Goal: Transaction & Acquisition: Purchase product/service

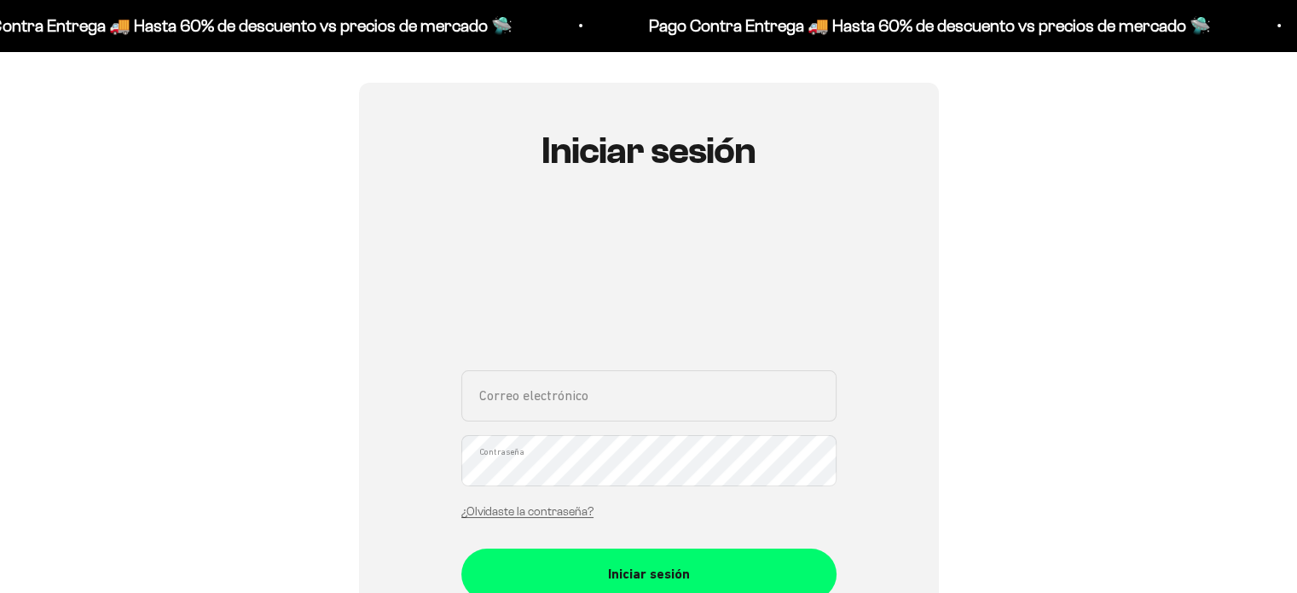
scroll to position [171, 0]
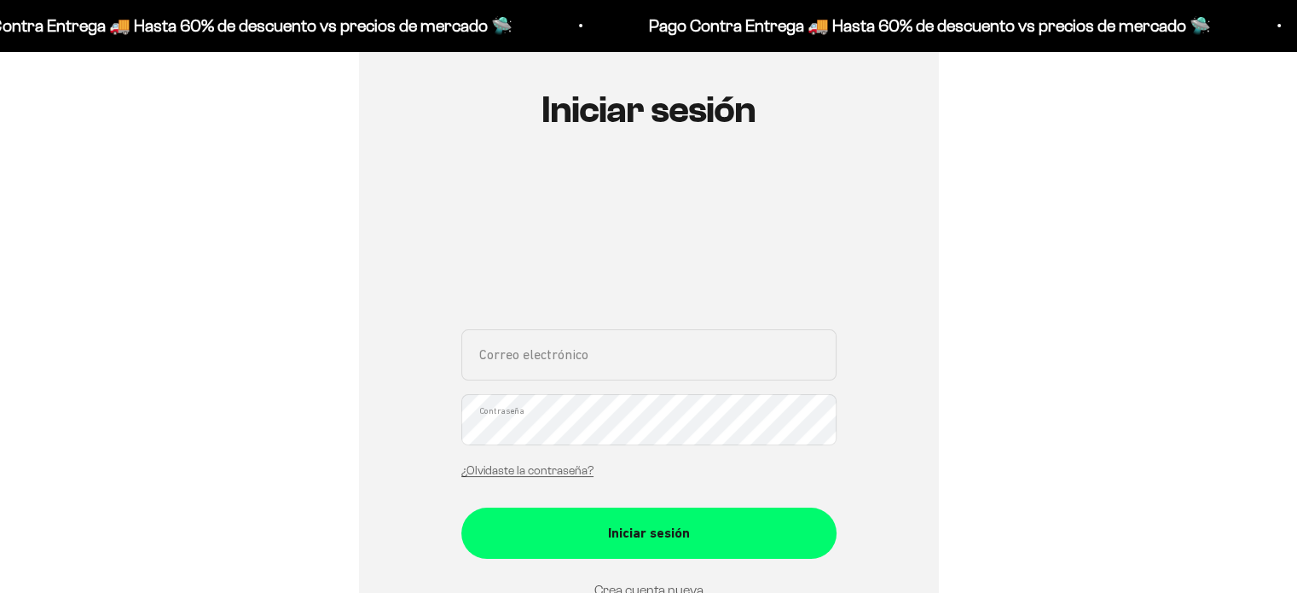
click at [606, 337] on input "Correo electrónico" at bounding box center [648, 354] width 375 height 51
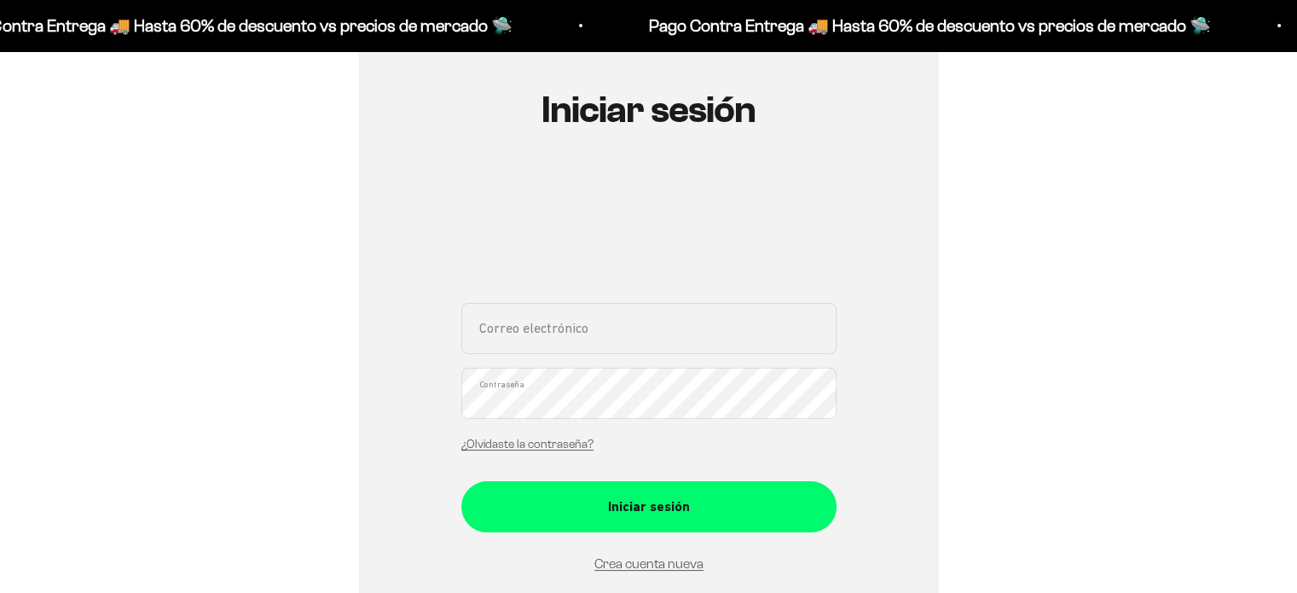
type input "sebastian-diaz@hotmail.com"
click at [461, 481] on button "Iniciar sesión" at bounding box center [648, 506] width 375 height 51
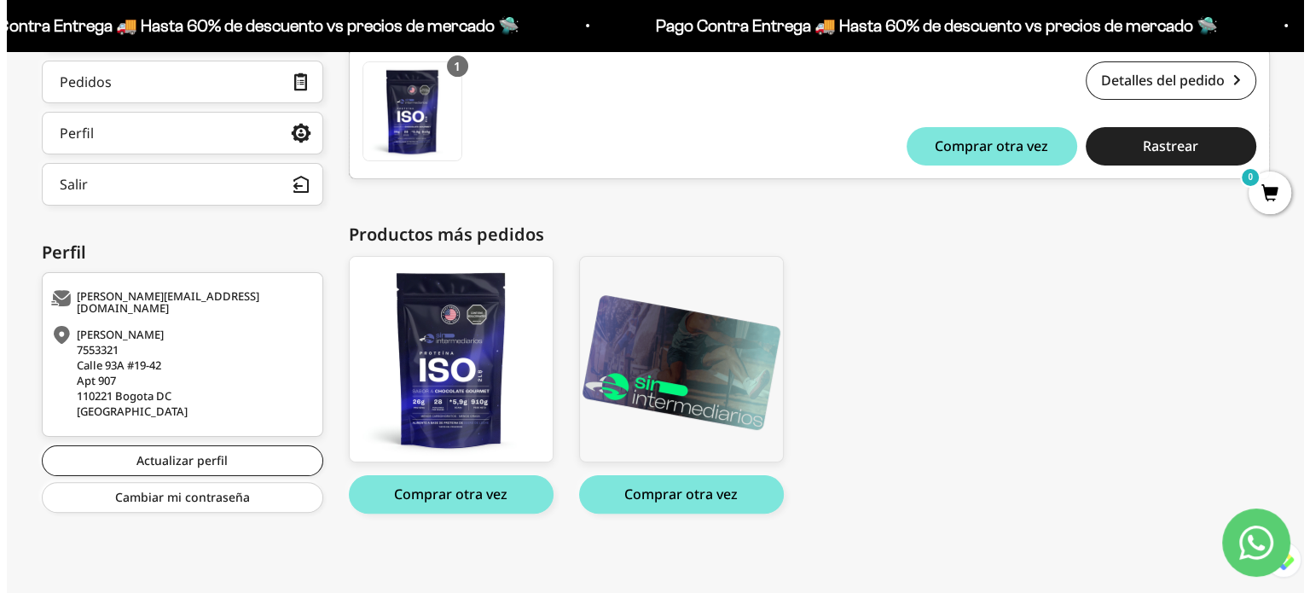
scroll to position [164, 0]
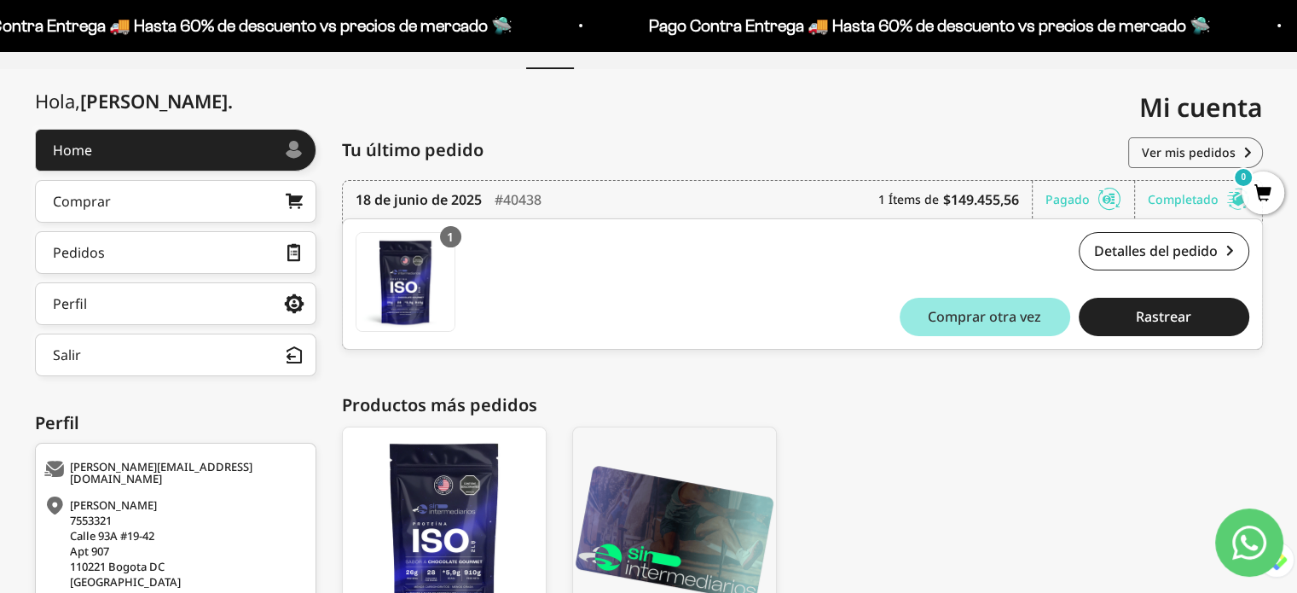
click at [1008, 311] on span "Comprar otra vez" at bounding box center [984, 317] width 113 height 14
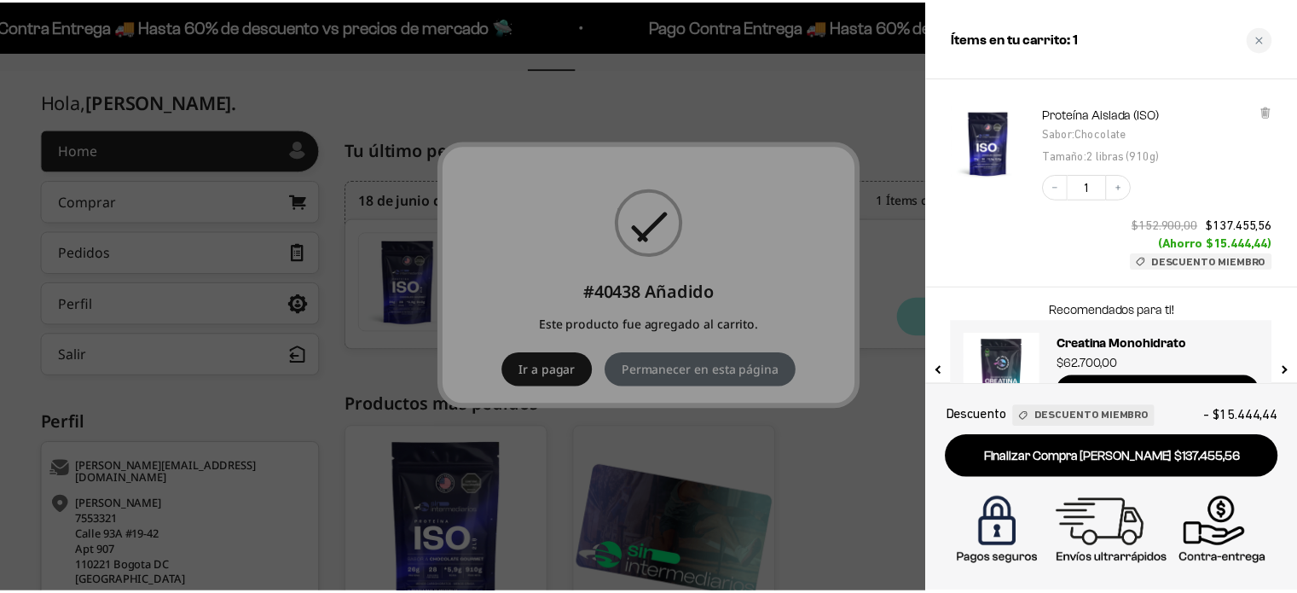
scroll to position [137, 0]
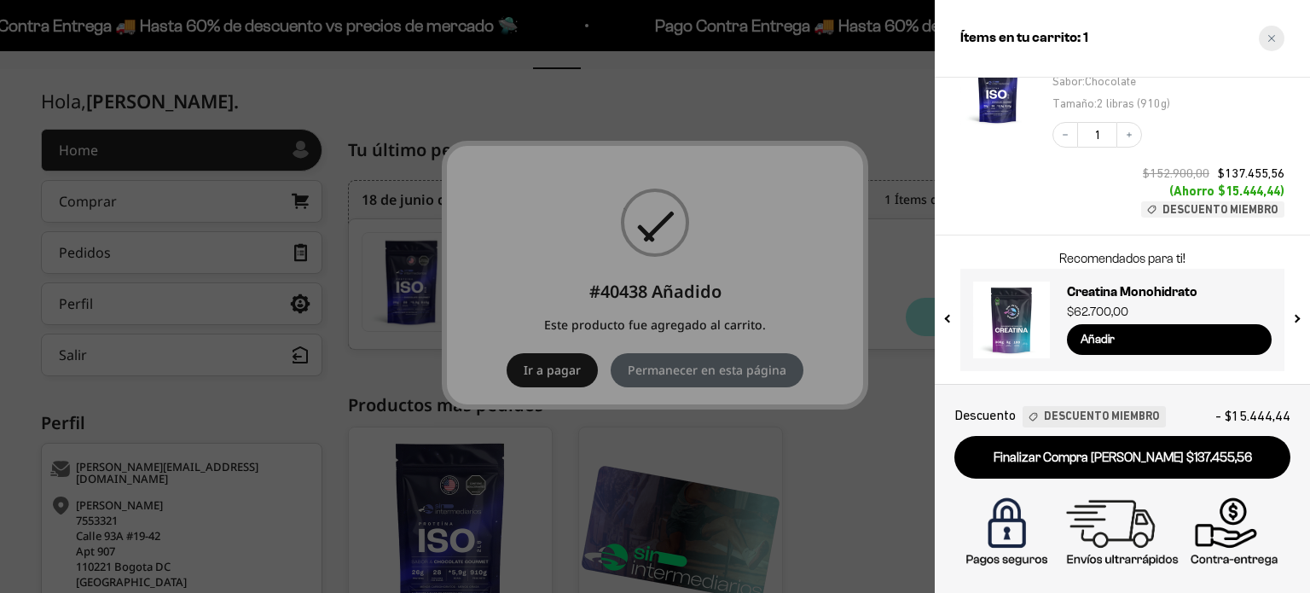
click at [1273, 42] on icon "Close cart" at bounding box center [1271, 38] width 9 height 9
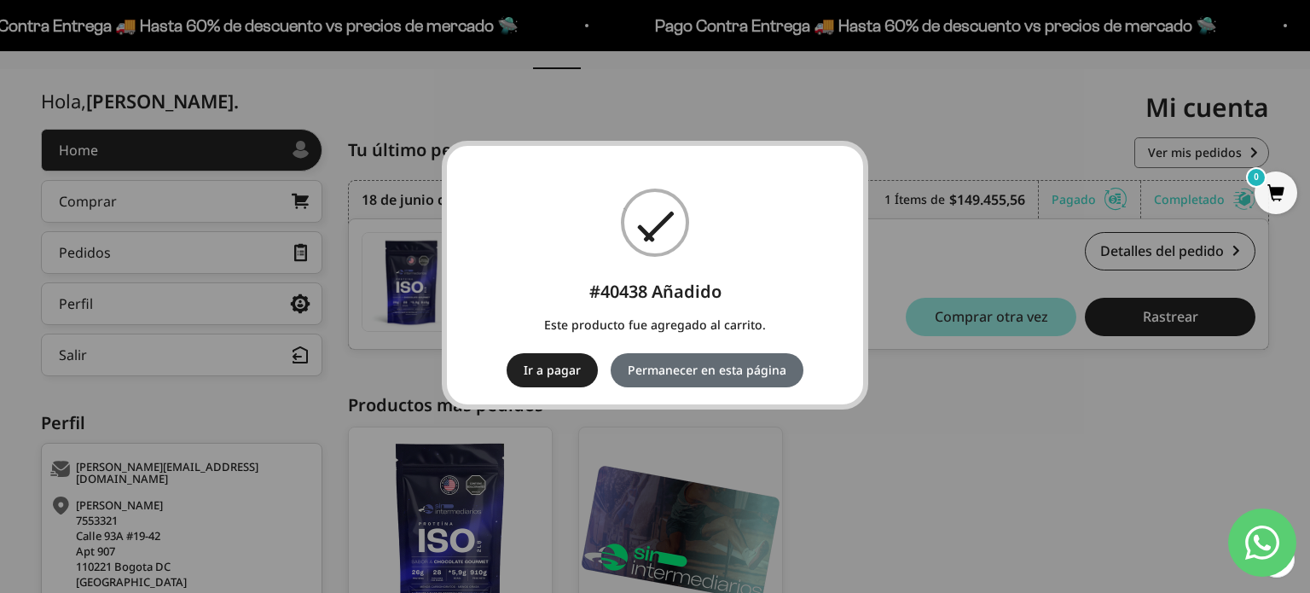
click at [739, 371] on button "Permanecer en esta página" at bounding box center [707, 370] width 193 height 34
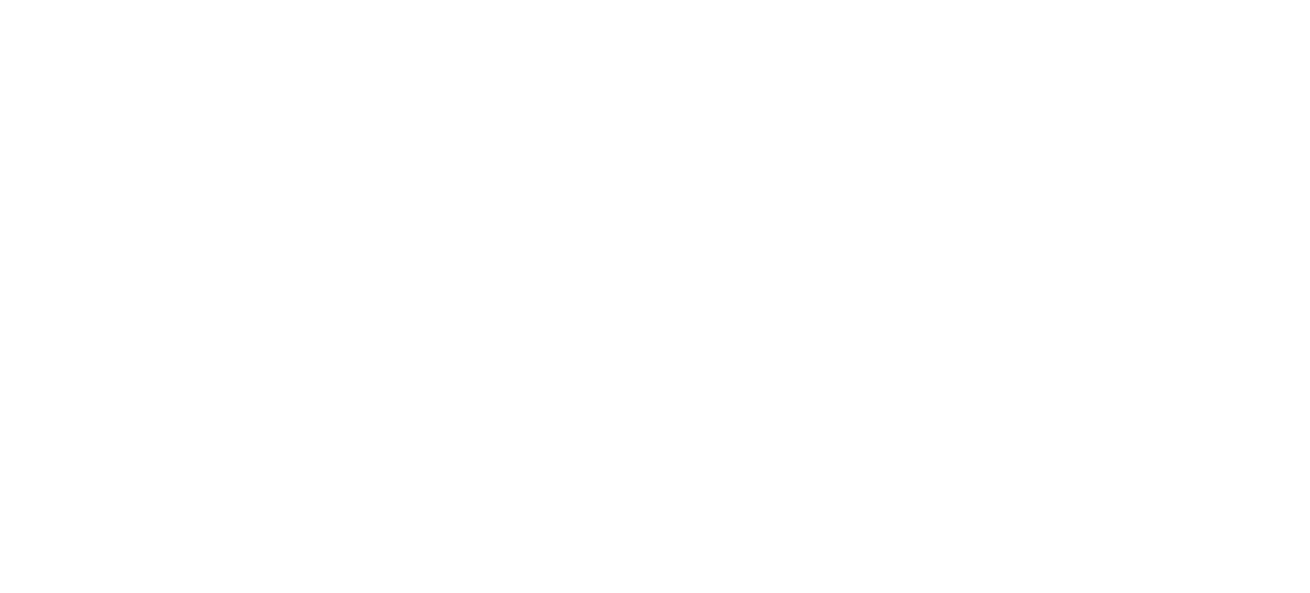
click at [106, 0] on html at bounding box center [655, 0] width 1310 height 0
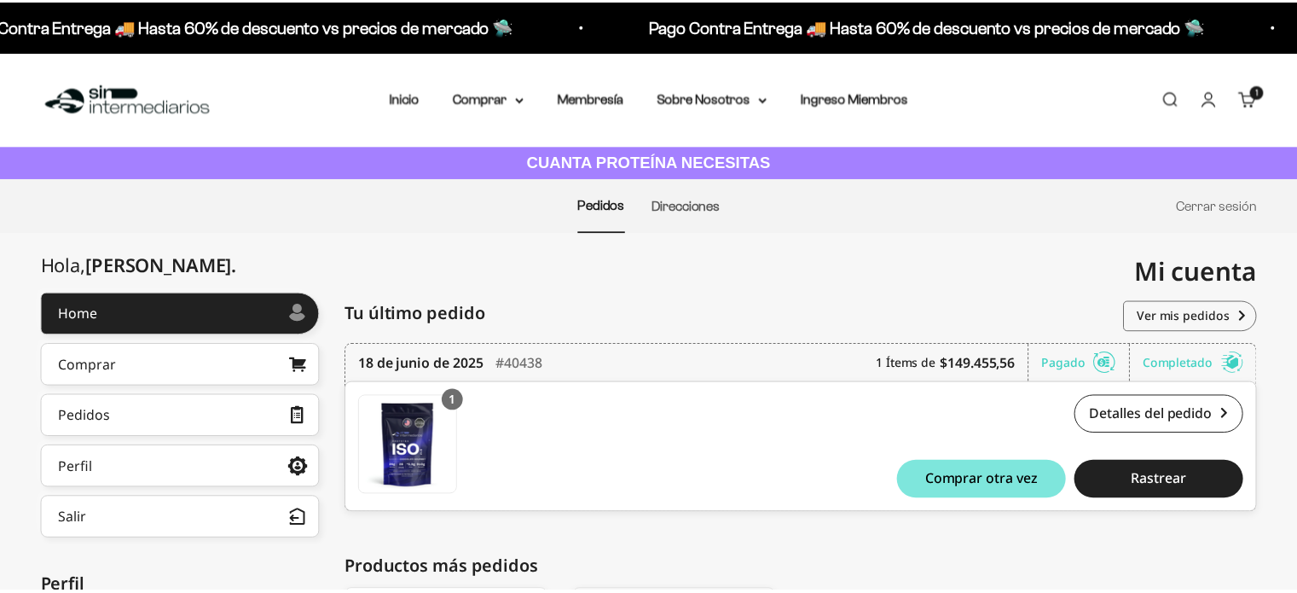
scroll to position [164, 0]
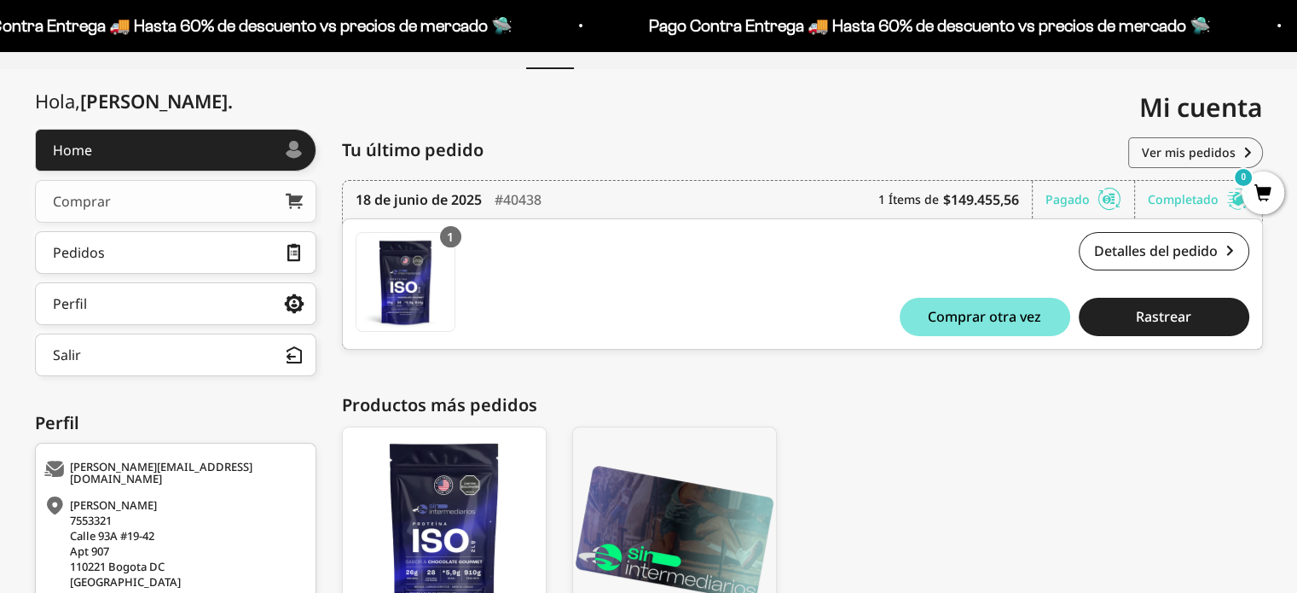
click at [75, 205] on div "Comprar" at bounding box center [82, 201] width 58 height 14
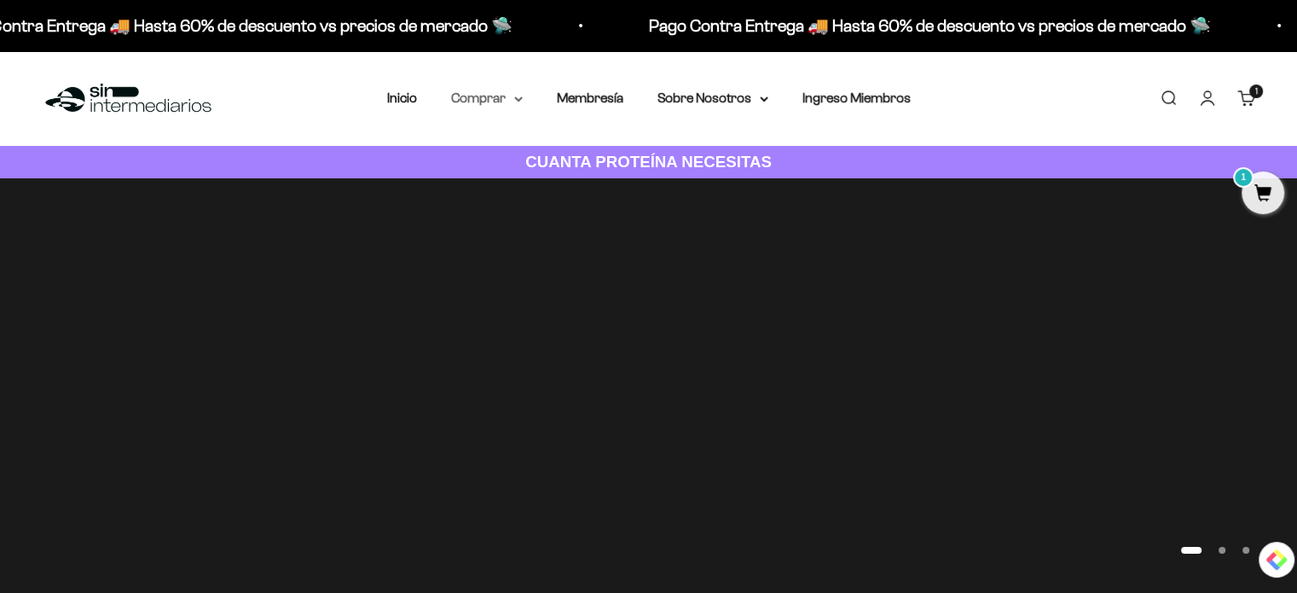
click at [491, 95] on summary "Comprar" at bounding box center [487, 98] width 72 height 22
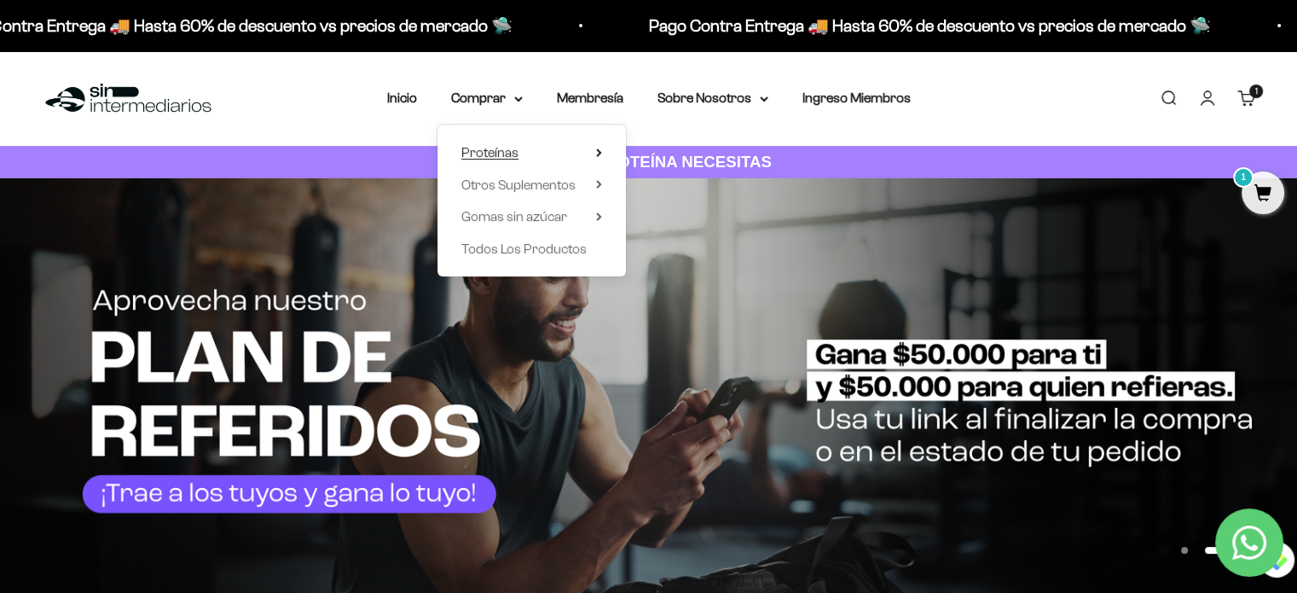
click at [553, 162] on summary "Proteínas" at bounding box center [531, 153] width 141 height 22
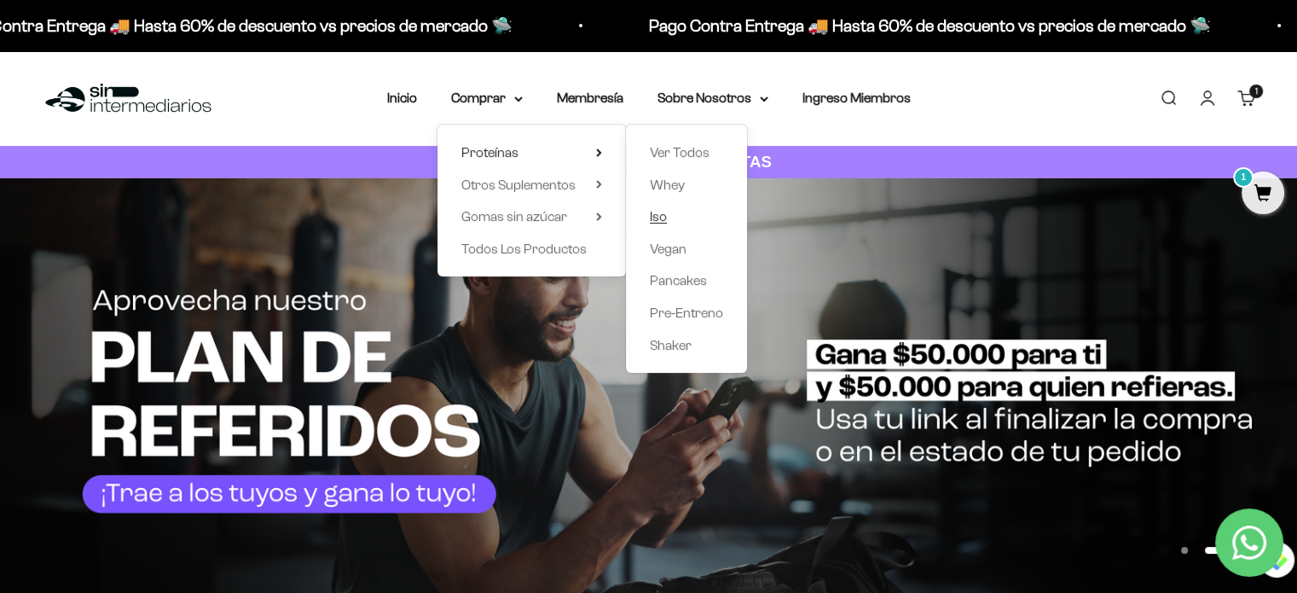
click at [664, 213] on span "Iso" at bounding box center [658, 216] width 17 height 14
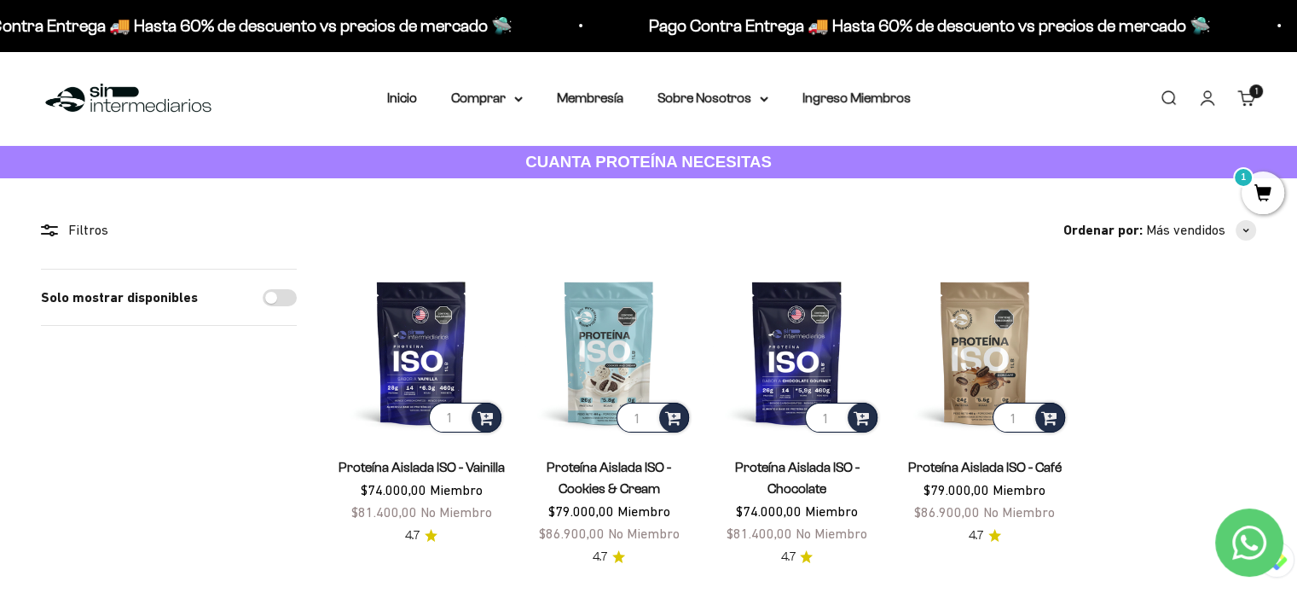
click at [1260, 186] on span "1" at bounding box center [1263, 192] width 43 height 43
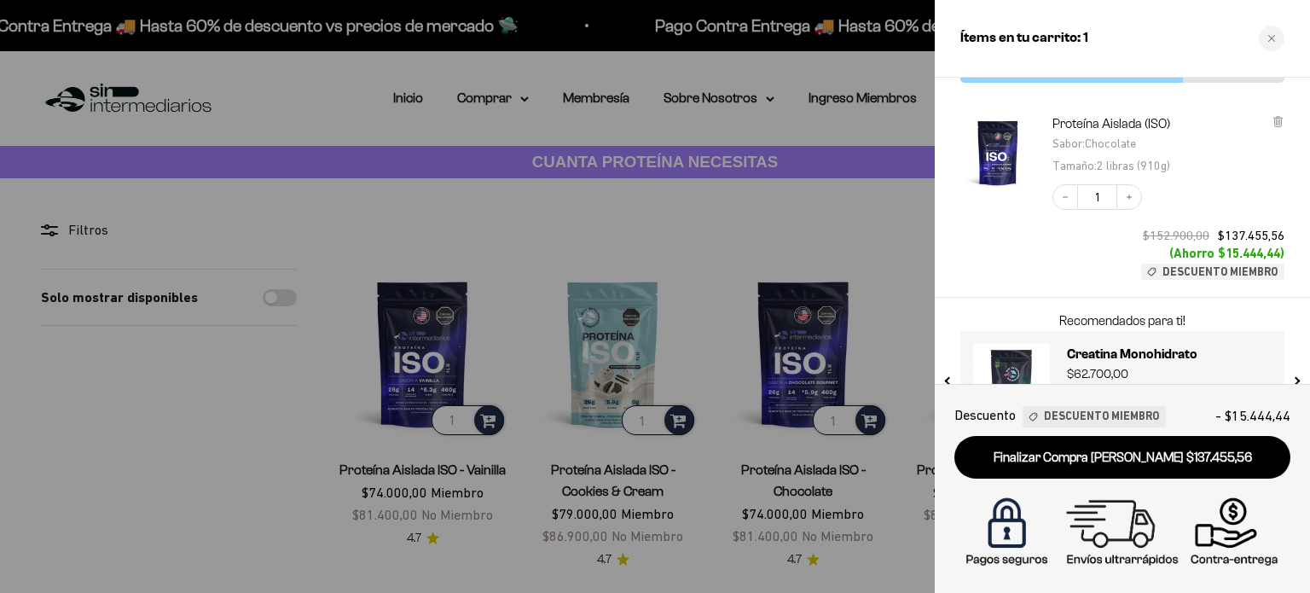
scroll to position [137, 0]
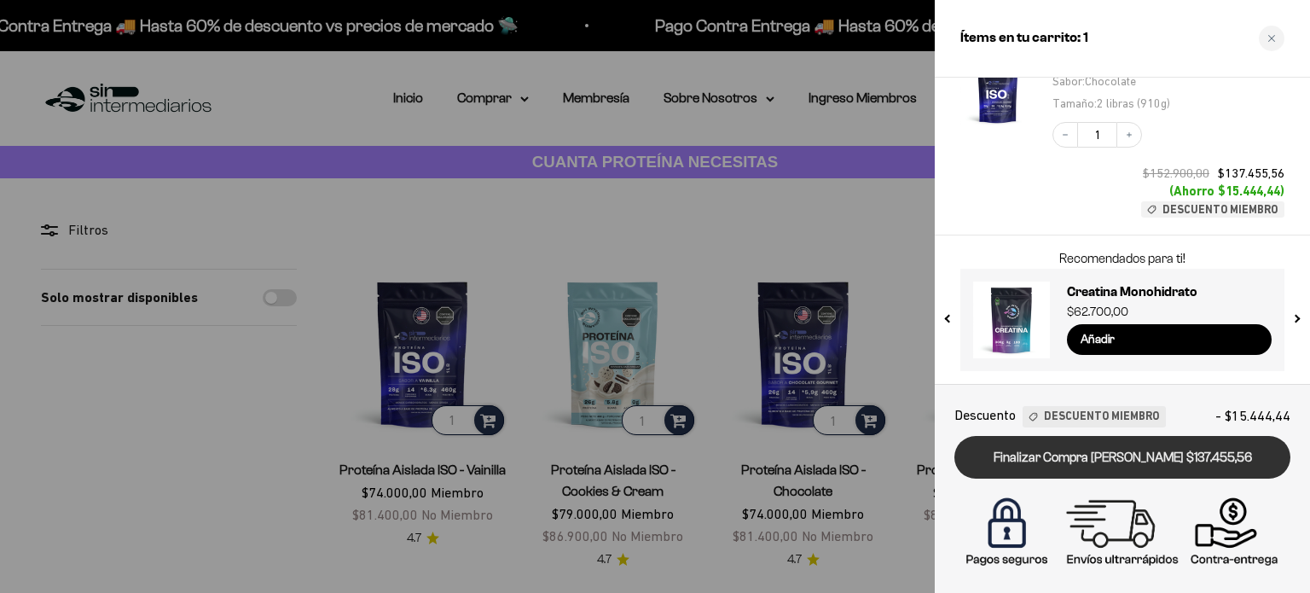
click at [1136, 453] on link "Finalizar Compra [PERSON_NAME] $137.455,56" at bounding box center [1122, 457] width 336 height 43
